Goal: Transaction & Acquisition: Purchase product/service

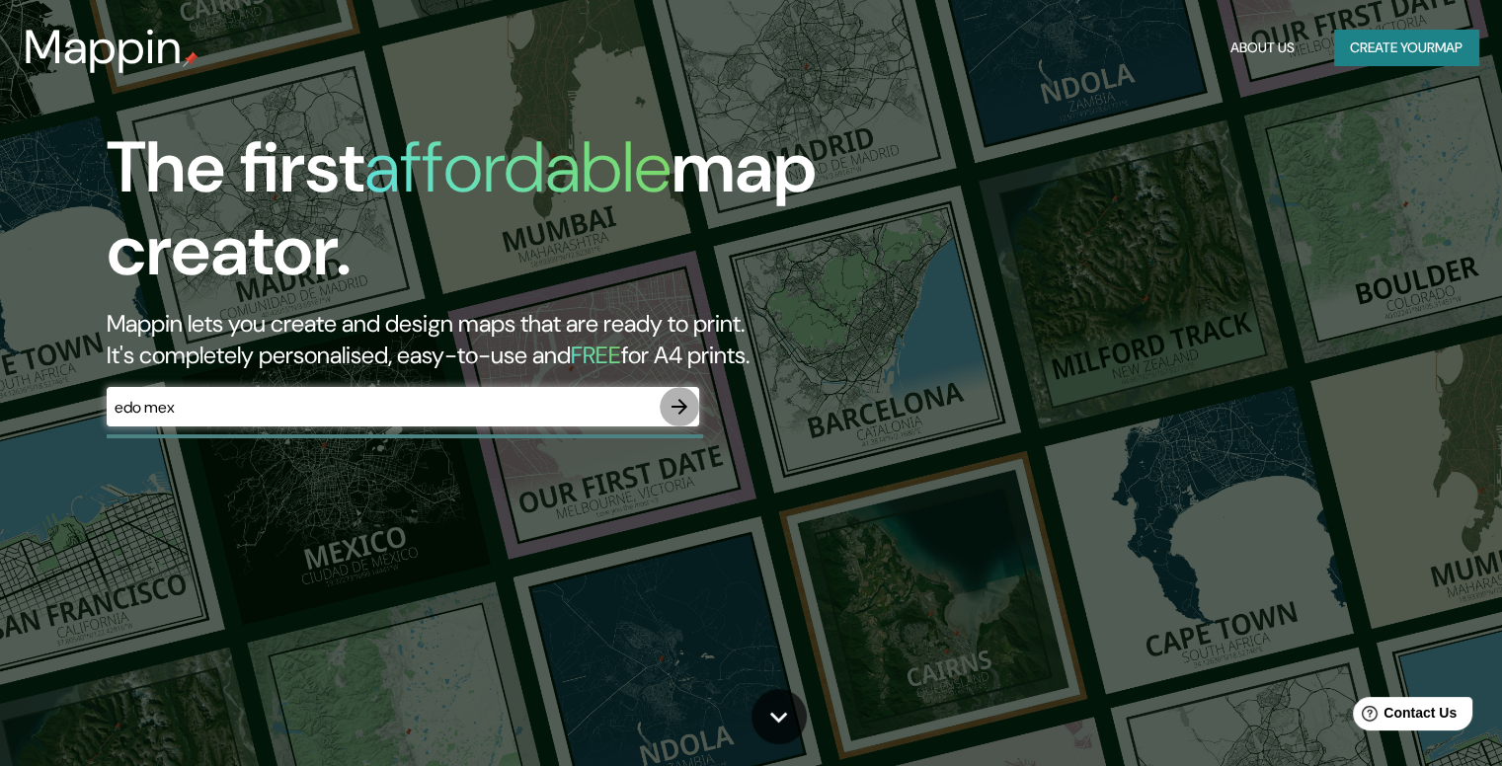
click at [682, 411] on icon "button" at bounding box center [680, 407] width 16 height 16
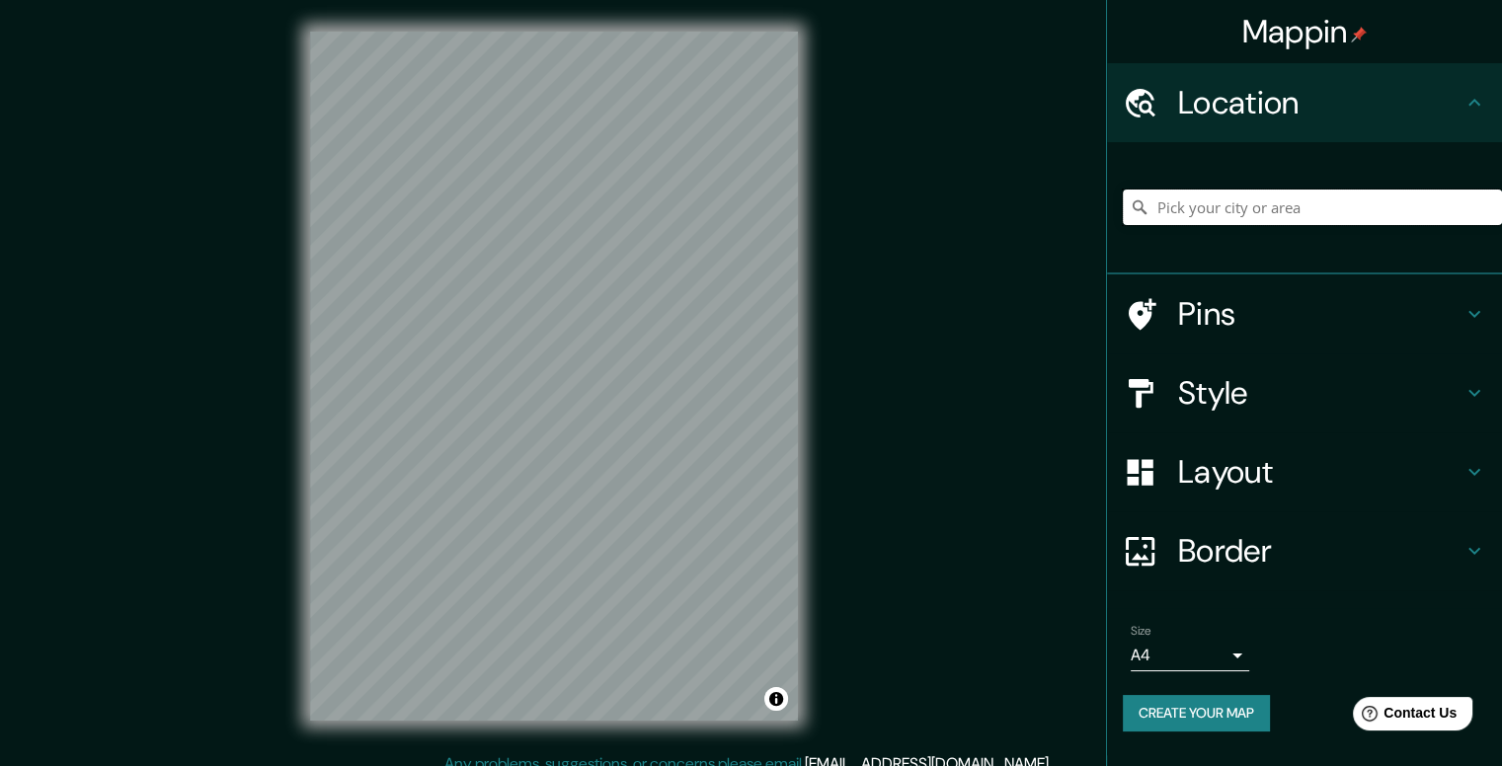
click at [1256, 216] on input "Pick your city or area" at bounding box center [1312, 208] width 379 height 36
click at [1268, 210] on input "[GEOGRAPHIC_DATA], [GEOGRAPHIC_DATA]" at bounding box center [1312, 208] width 379 height 36
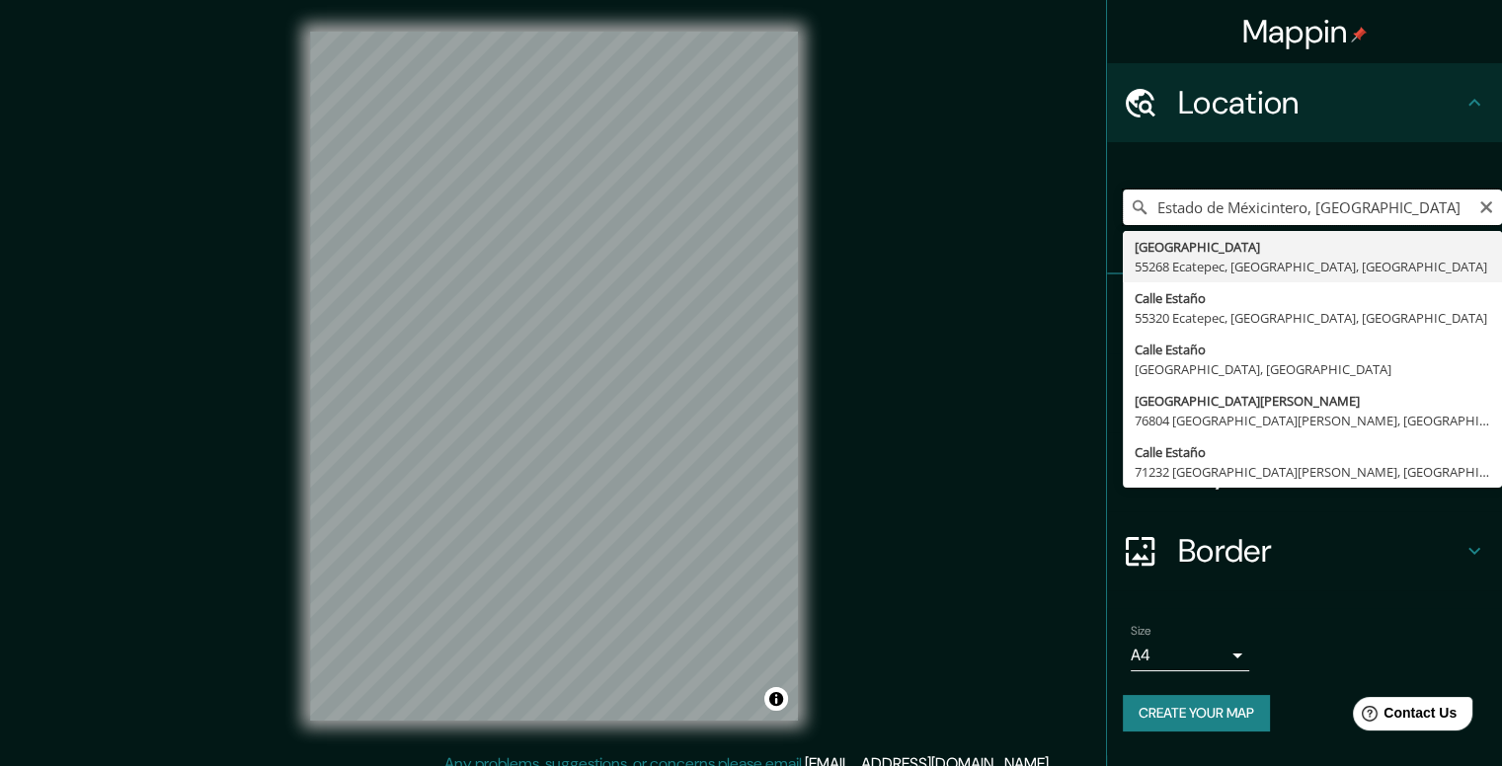
click at [1268, 210] on input "Estado de Méxicintero, [GEOGRAPHIC_DATA]" at bounding box center [1312, 208] width 379 height 36
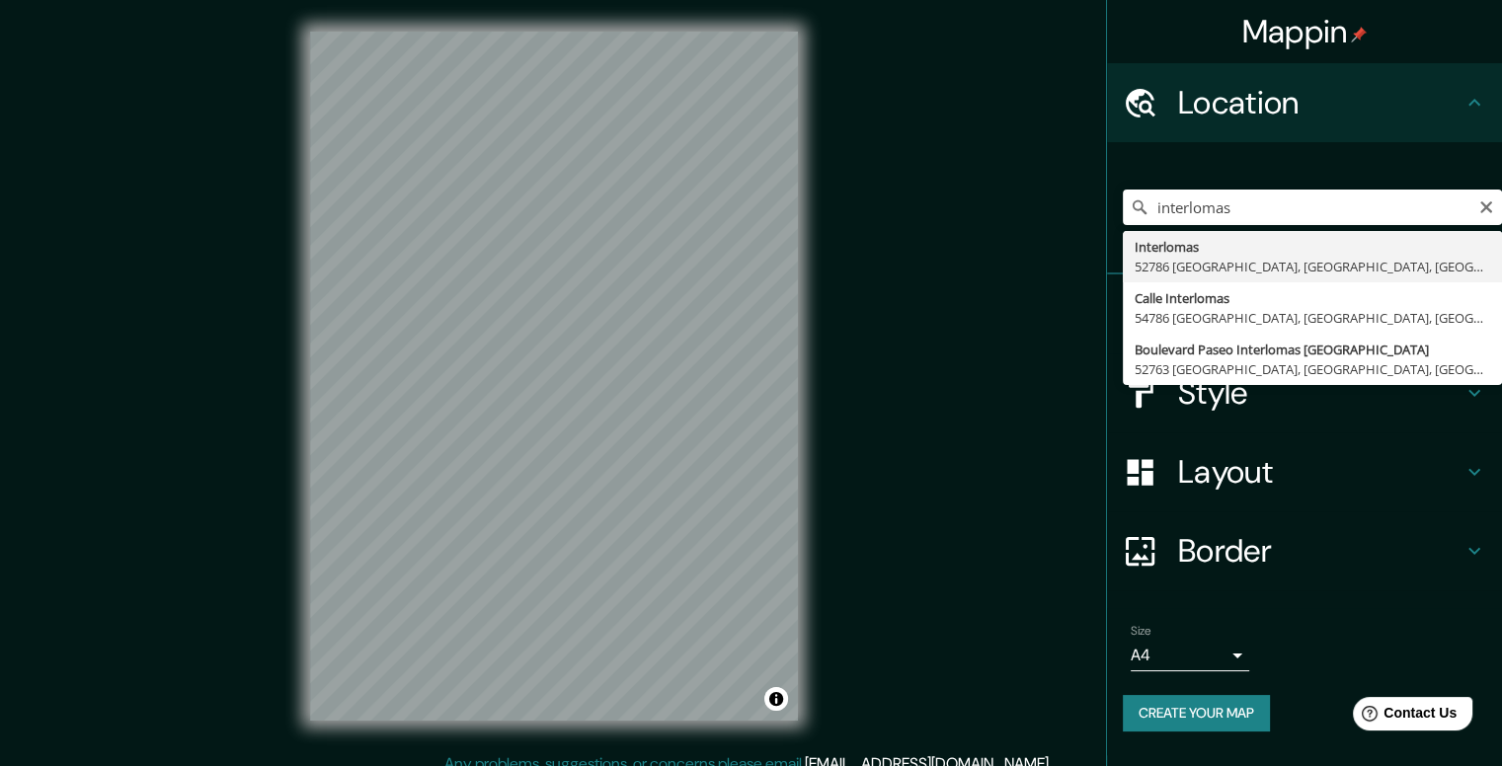
type input "Interlomas, 52786 Huixquilucan, [GEOGRAPHIC_DATA], [GEOGRAPHIC_DATA]"
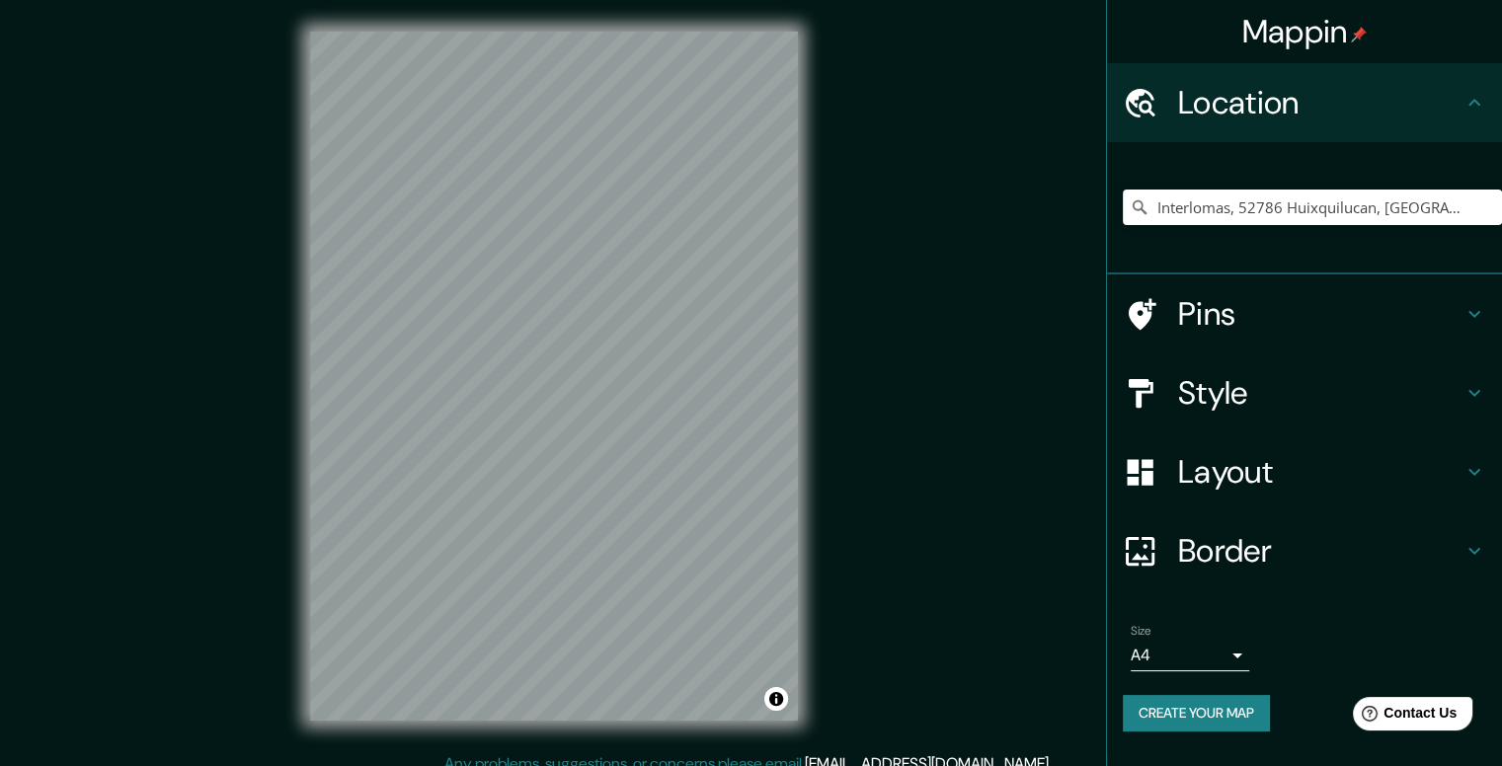
click at [1292, 313] on h4 "Pins" at bounding box center [1320, 314] width 284 height 40
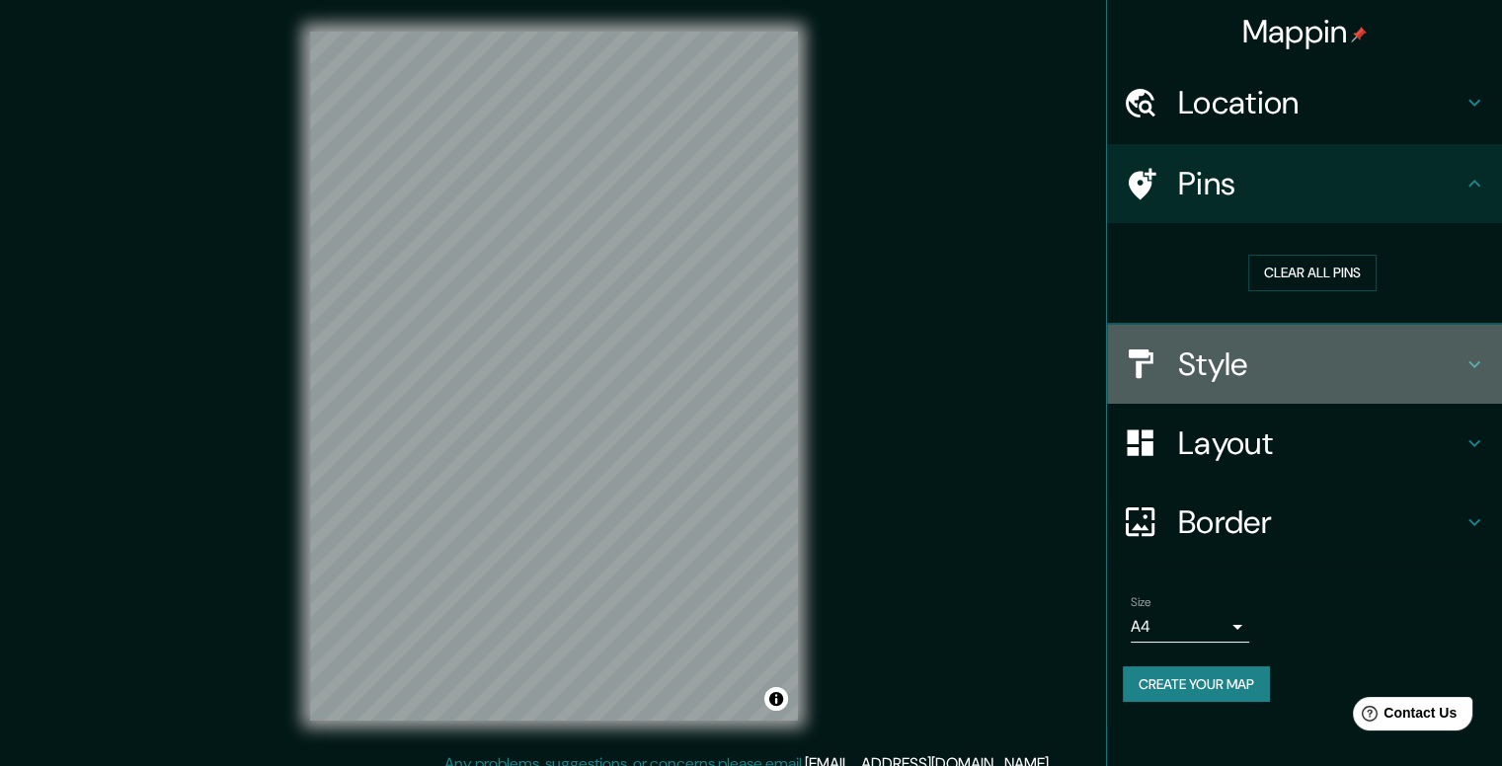
click at [1286, 373] on h4 "Style" at bounding box center [1320, 365] width 284 height 40
